Goal: Share content: Share content

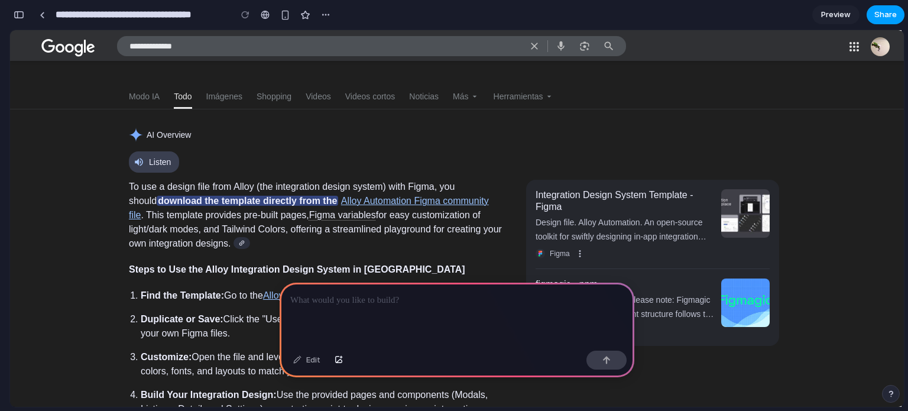
click at [889, 21] on button "Share" at bounding box center [885, 14] width 38 height 19
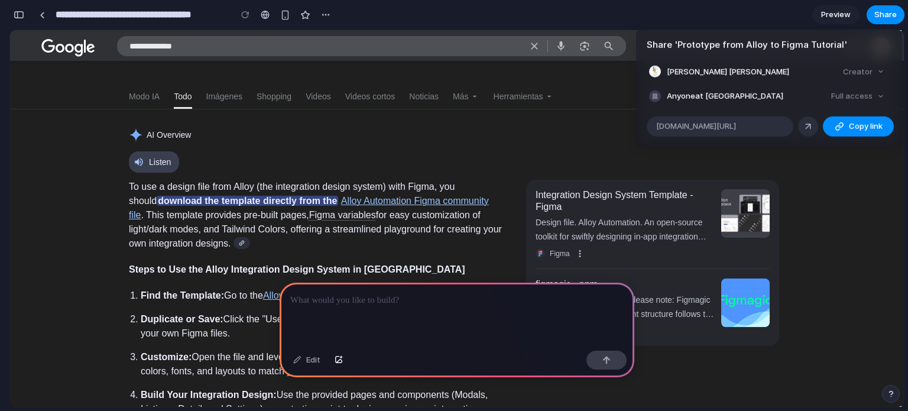
drag, startPoint x: 806, startPoint y: 121, endPoint x: 754, endPoint y: 142, distance: 56.2
click at [789, 171] on div "Share ' Prototype from Alloy to Figma Tutorial ' MARIA FERNANDA GONZALEZ ALVARE…" at bounding box center [454, 205] width 908 height 411
click at [735, 121] on span "alloy.app/alumnos/p/3ca6a229-68dd-4f5b-afdd-41b510efd68a" at bounding box center [696, 127] width 80 height 12
click at [853, 70] on div "Creator" at bounding box center [863, 71] width 51 height 17
click at [856, 94] on div "Full access" at bounding box center [857, 96] width 63 height 17
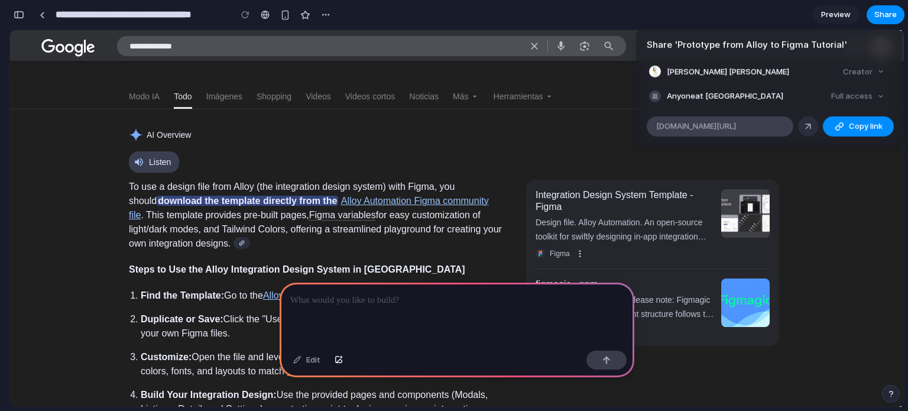
click at [736, 123] on span "alloy.app/alumnos/p/3ca6a229-68dd-4f5b-afdd-41b510efd68a" at bounding box center [696, 127] width 80 height 12
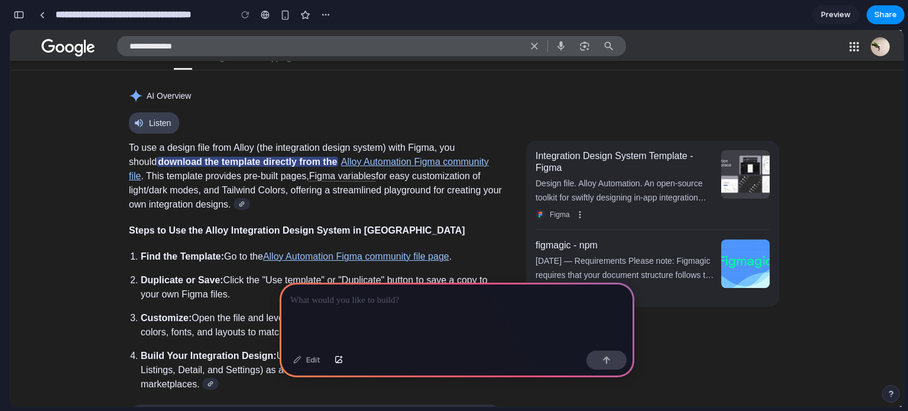
scroll to position [118, 0]
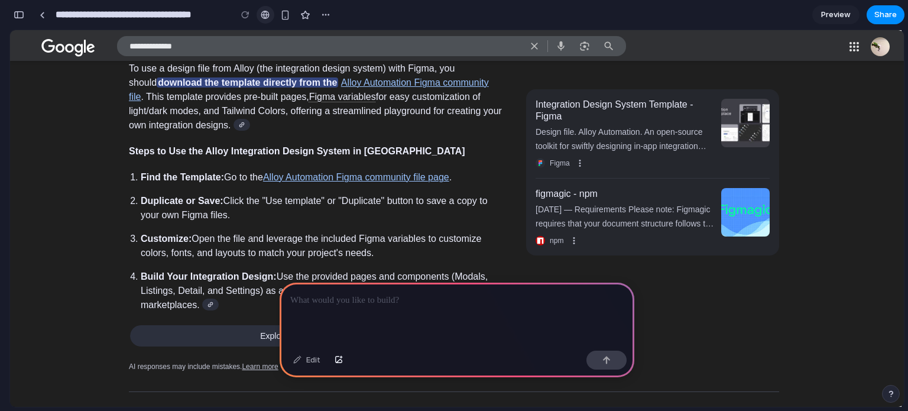
click at [269, 14] on div at bounding box center [265, 14] width 9 height 9
click at [326, 19] on button "button" at bounding box center [326, 15] width 18 height 18
click at [11, 6] on div "Duplicate Delete" at bounding box center [454, 205] width 908 height 411
click at [11, 15] on button "button" at bounding box center [18, 14] width 19 height 19
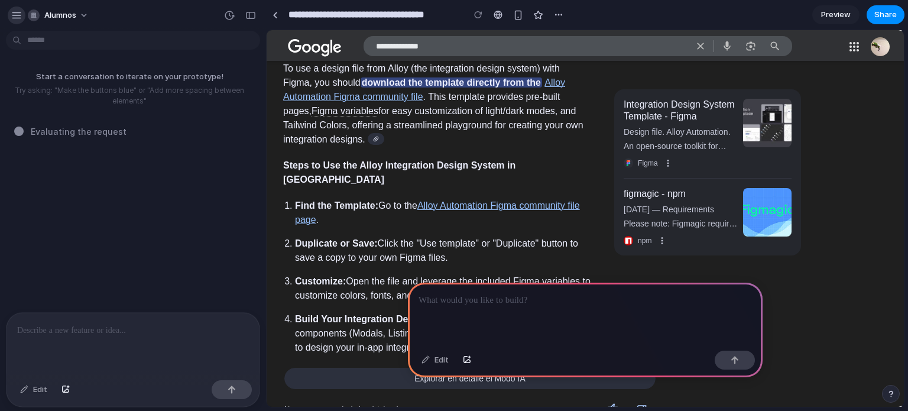
click at [11, 21] on button "button" at bounding box center [17, 15] width 18 height 18
click at [245, 14] on button "button" at bounding box center [250, 15] width 19 height 19
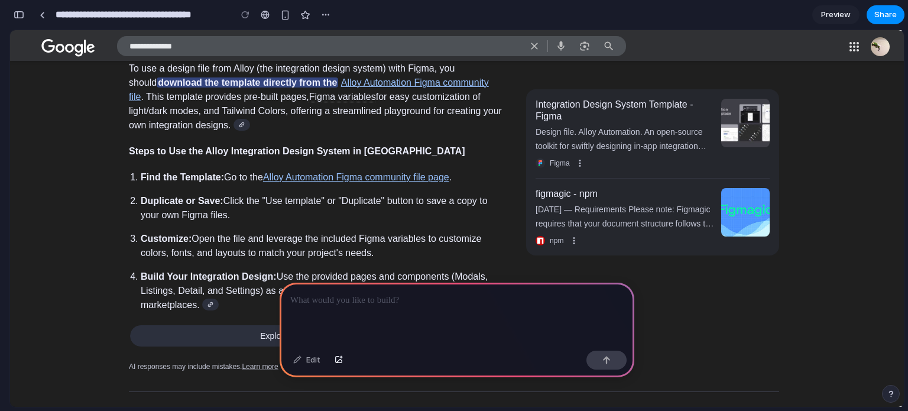
click at [310, 175] on link "Alloy Automation Figma community file page" at bounding box center [356, 177] width 186 height 10
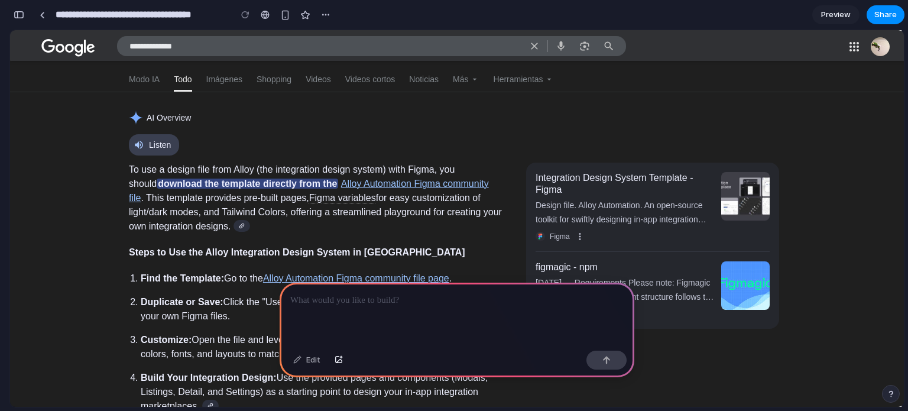
scroll to position [0, 0]
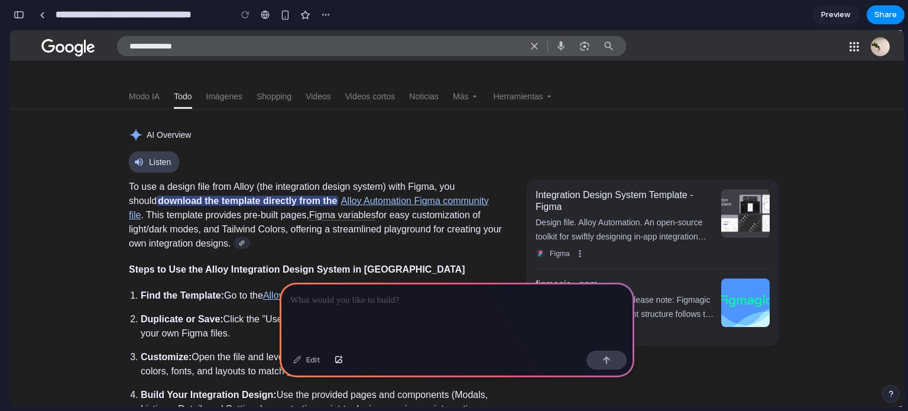
click at [357, 315] on div at bounding box center [456, 313] width 355 height 63
click at [43, 16] on div at bounding box center [42, 15] width 5 height 6
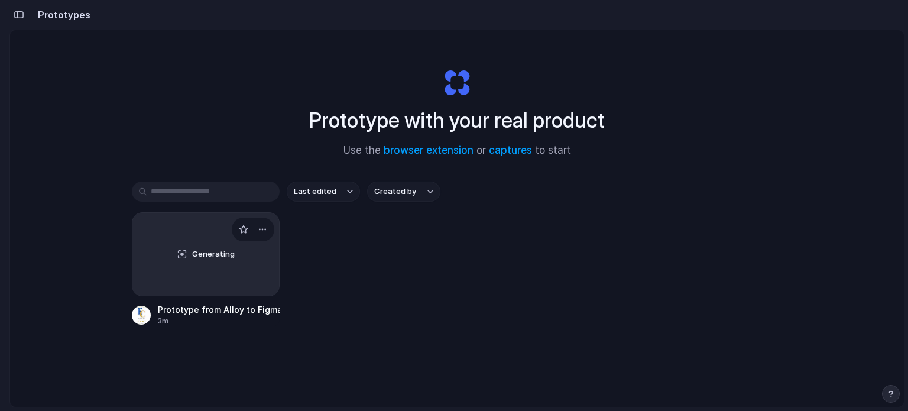
click at [227, 242] on div "Generating" at bounding box center [205, 254] width 147 height 83
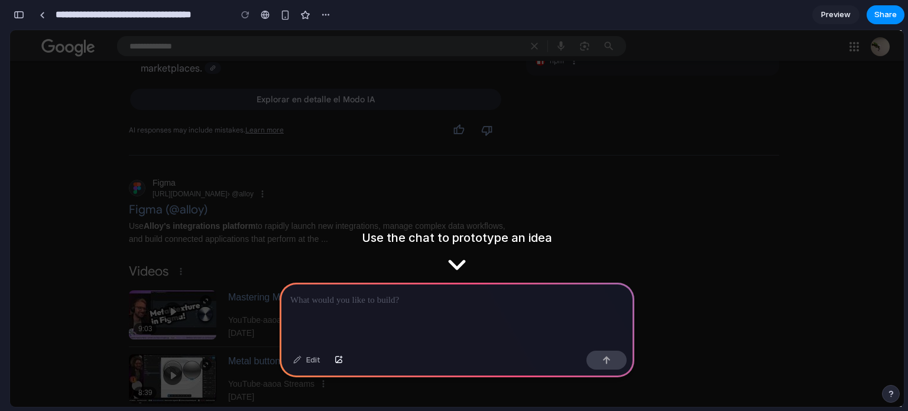
scroll to position [414, 0]
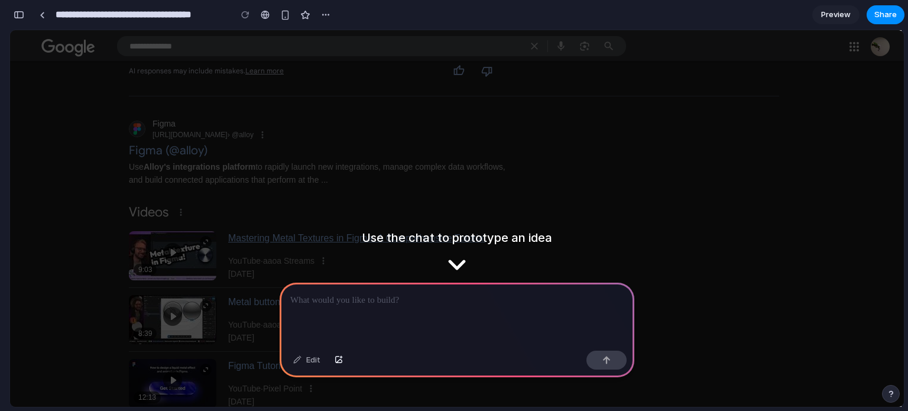
click at [459, 264] on div "YouTube · aaoa Streams 3 mar 2024" at bounding box center [371, 267] width 286 height 26
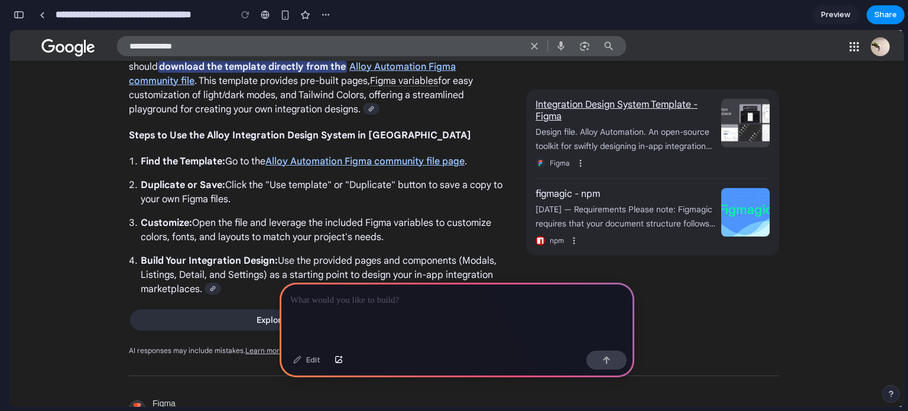
scroll to position [0, 0]
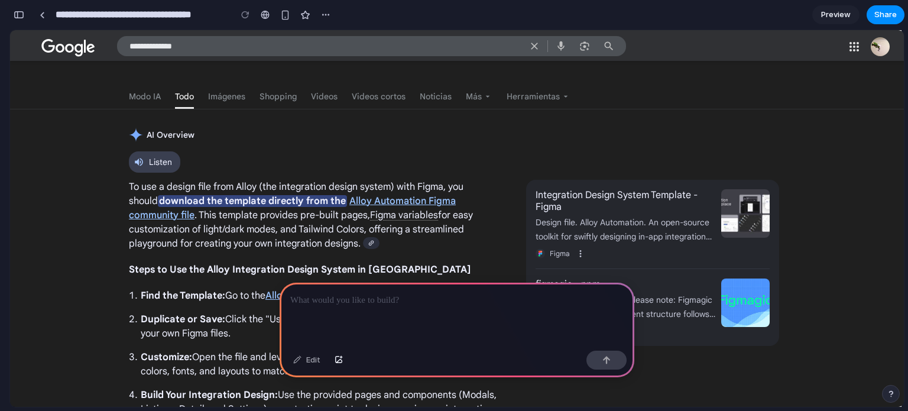
click at [838, 16] on span "Preview" at bounding box center [836, 15] width 30 height 12
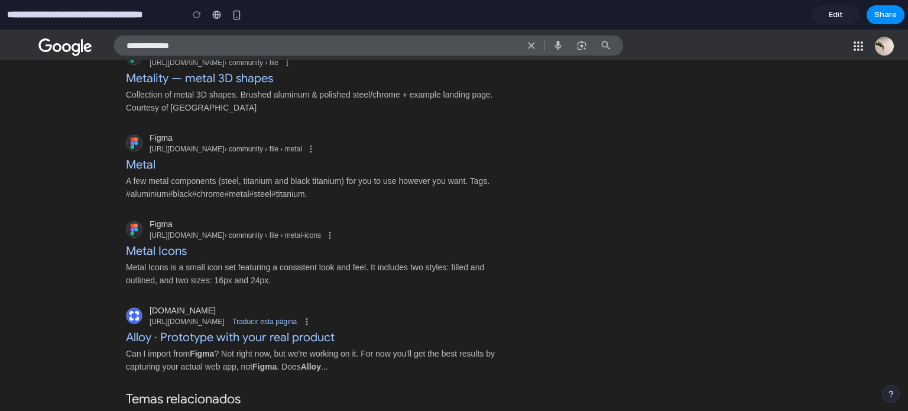
click at [839, 17] on span "Edit" at bounding box center [835, 15] width 14 height 12
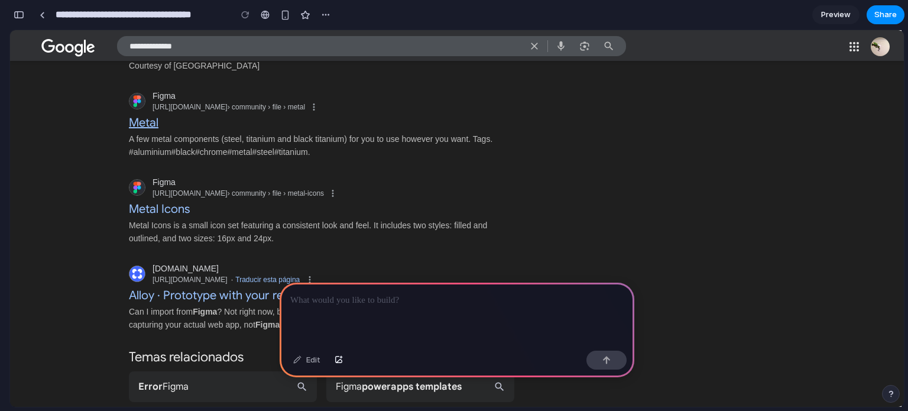
click at [139, 125] on h3 "Metal" at bounding box center [144, 121] width 30 height 18
click at [490, 128] on span "Metal Figma https://www.figma.com › community › file › metal" at bounding box center [321, 111] width 385 height 43
click at [495, 128] on span "Metal Figma https://www.figma.com › community › file › metal" at bounding box center [321, 111] width 385 height 43
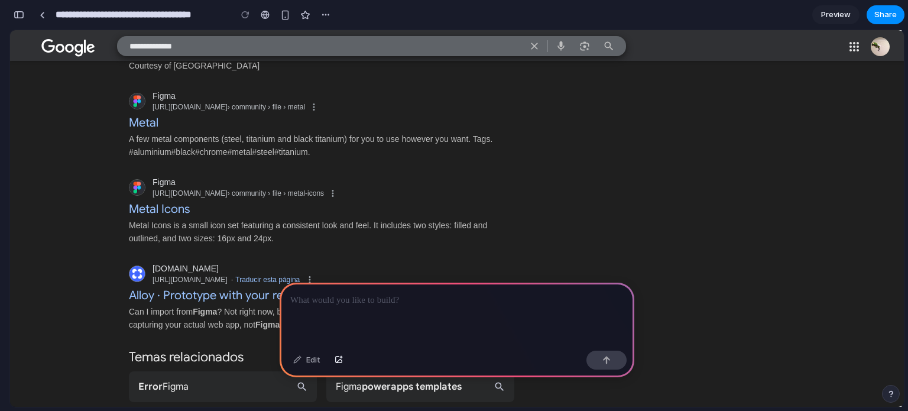
click at [504, 47] on textarea "**********" at bounding box center [325, 46] width 392 height 19
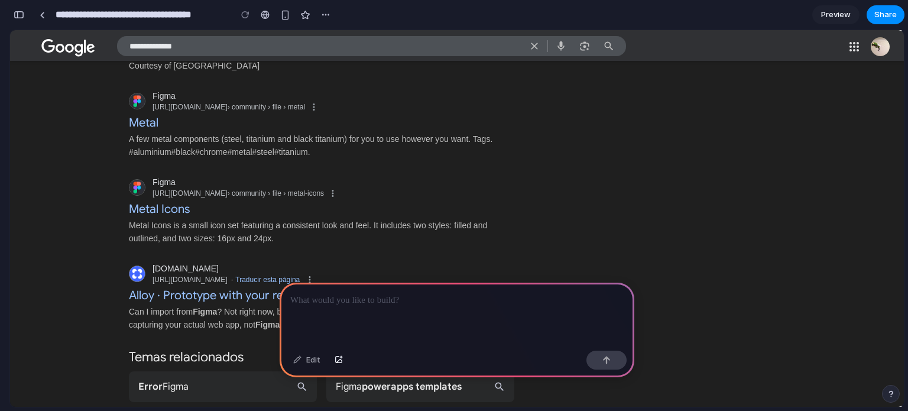
drag, startPoint x: 504, startPoint y: 47, endPoint x: 460, endPoint y: 109, distance: 75.8
click at [452, 111] on span "Metal Figma https://www.figma.com › community › file › metal" at bounding box center [321, 111] width 385 height 43
click at [888, 9] on span "Share" at bounding box center [885, 15] width 22 height 12
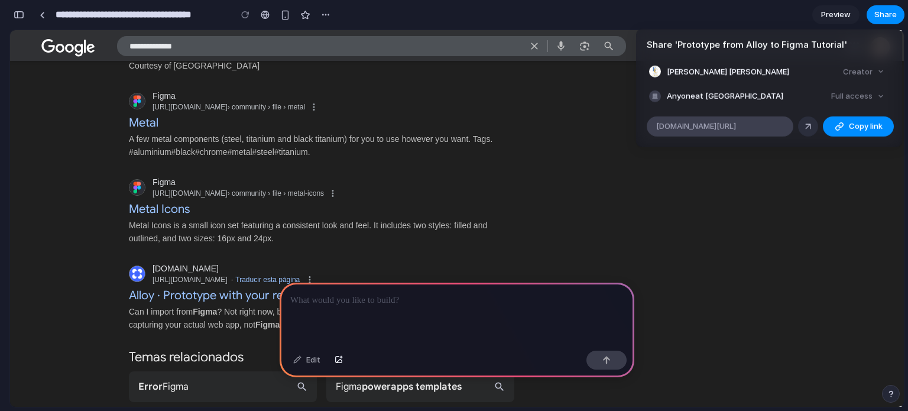
click at [736, 125] on span "alloy.app/alumnos/p/3ca6a229-68dd-4f5b-afdd-41b510efd68a" at bounding box center [696, 127] width 80 height 12
